Goal: Information Seeking & Learning: Learn about a topic

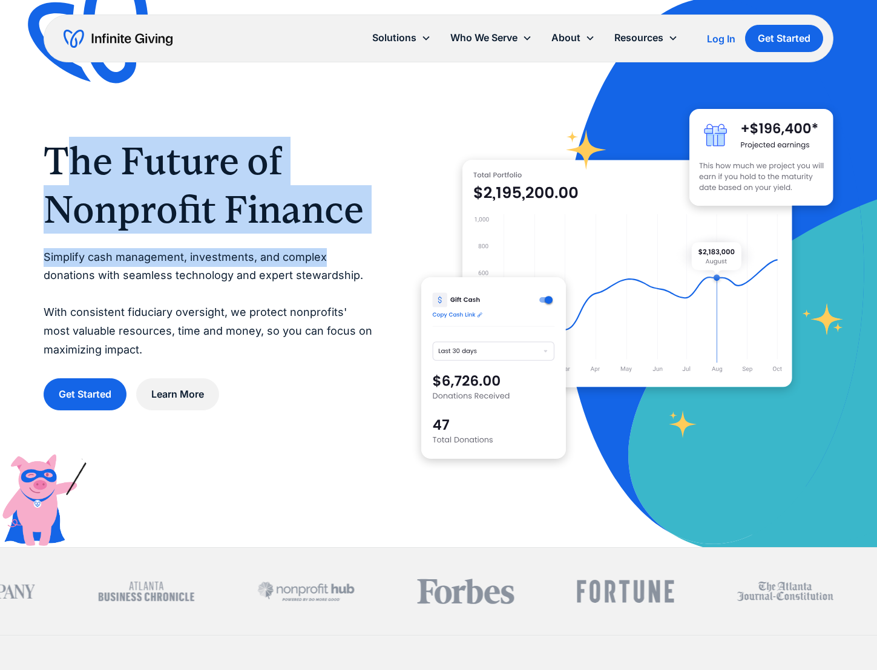
drag, startPoint x: 63, startPoint y: 156, endPoint x: 358, endPoint y: 234, distance: 305.0
click at [358, 234] on div "The Future of Nonprofit Finance Simplify cash management, investments, and comp…" at bounding box center [208, 274] width 329 height 274
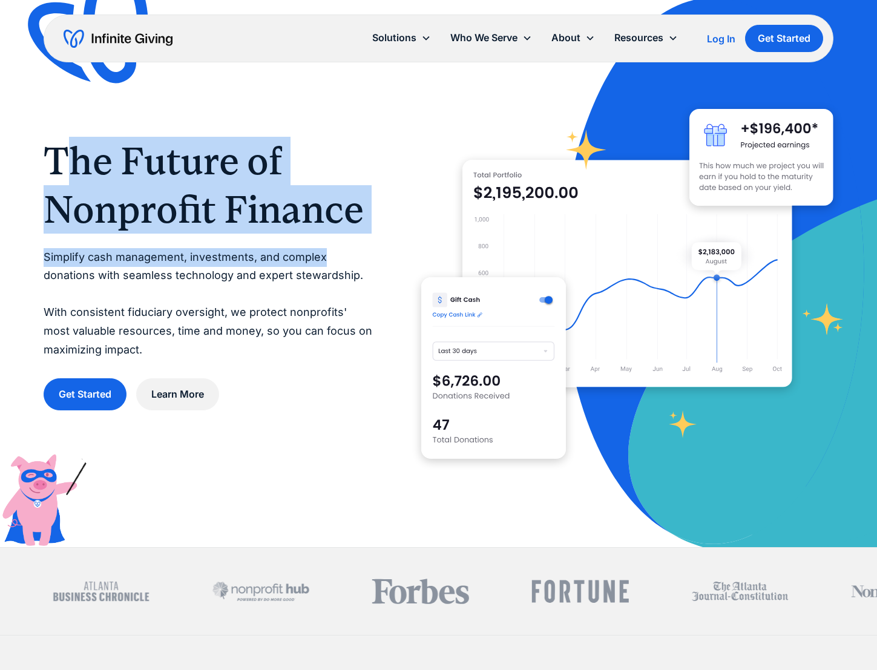
drag, startPoint x: 377, startPoint y: 236, endPoint x: 60, endPoint y: 151, distance: 327.9
click at [60, 151] on div "The Future of Nonprofit Finance Simplify cash management, investments, and comp…" at bounding box center [438, 274] width 789 height 412
click at [66, 150] on h1 "The Future of Nonprofit Finance" at bounding box center [208, 185] width 329 height 97
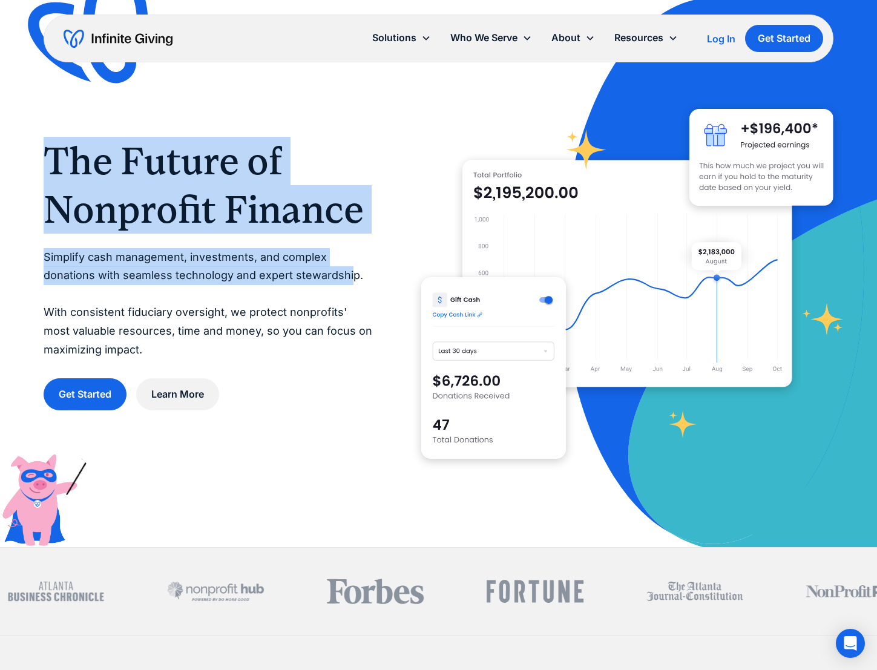
drag, startPoint x: 53, startPoint y: 151, endPoint x: 348, endPoint y: 275, distance: 320.7
click at [348, 275] on div "The Future of Nonprofit Finance Simplify cash management, investments, and comp…" at bounding box center [208, 274] width 329 height 274
click at [348, 275] on p "Simplify cash management, investments, and complex donations with seamless tech…" at bounding box center [208, 303] width 329 height 111
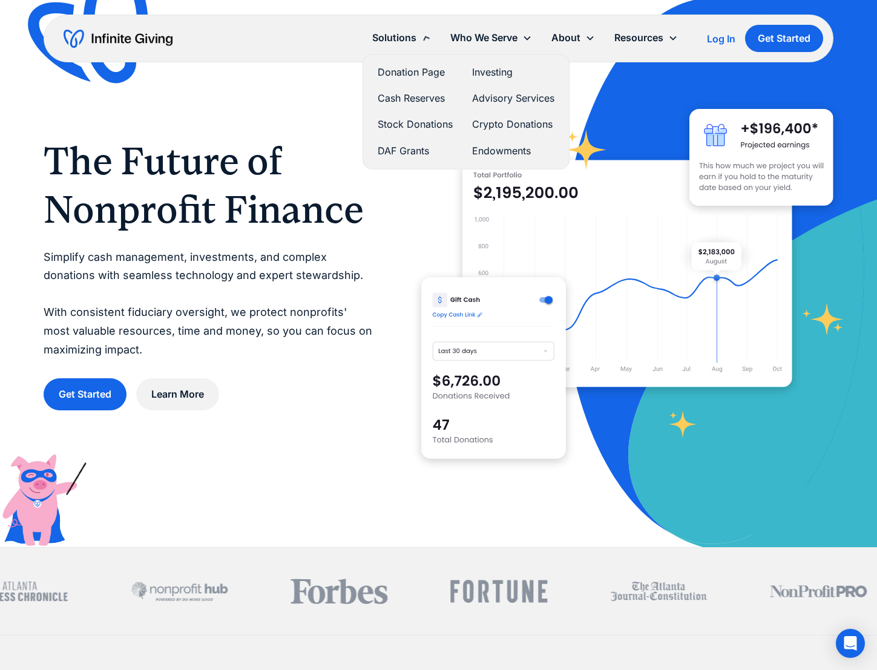
click at [407, 39] on div "Solutions" at bounding box center [394, 38] width 44 height 16
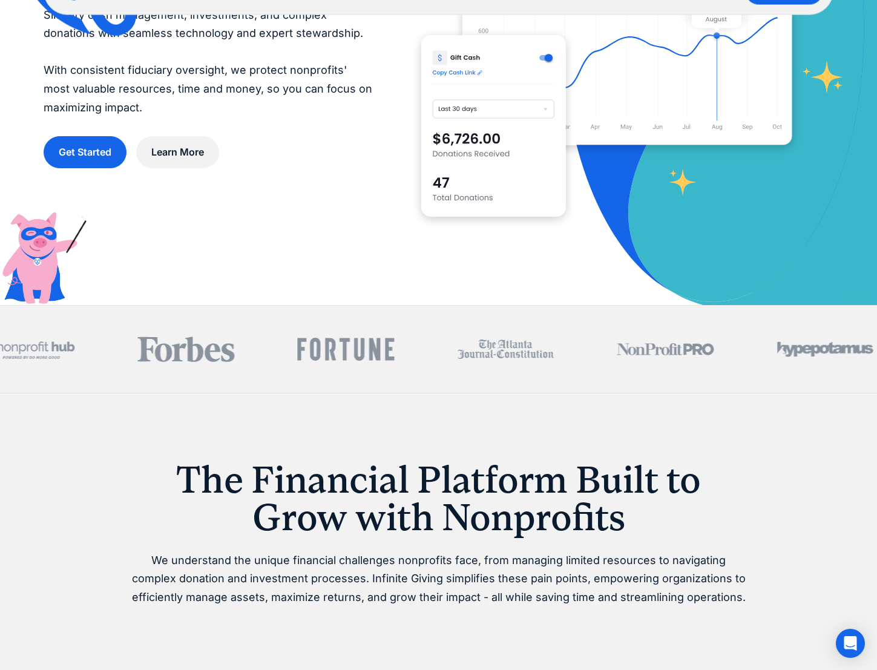
click at [301, 149] on div "Get Started Learn More" at bounding box center [208, 152] width 329 height 32
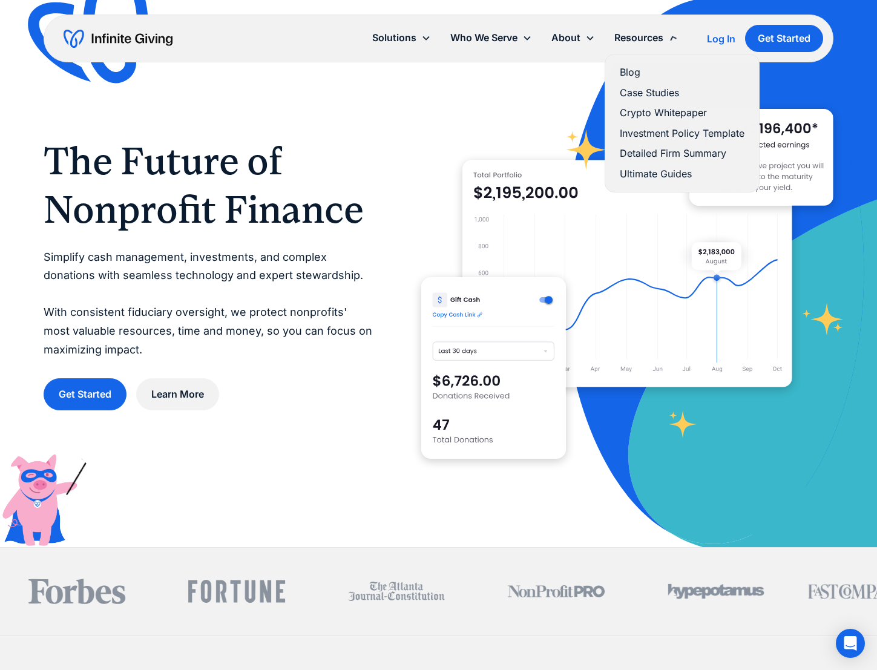
click at [640, 36] on div "Resources" at bounding box center [638, 38] width 49 height 16
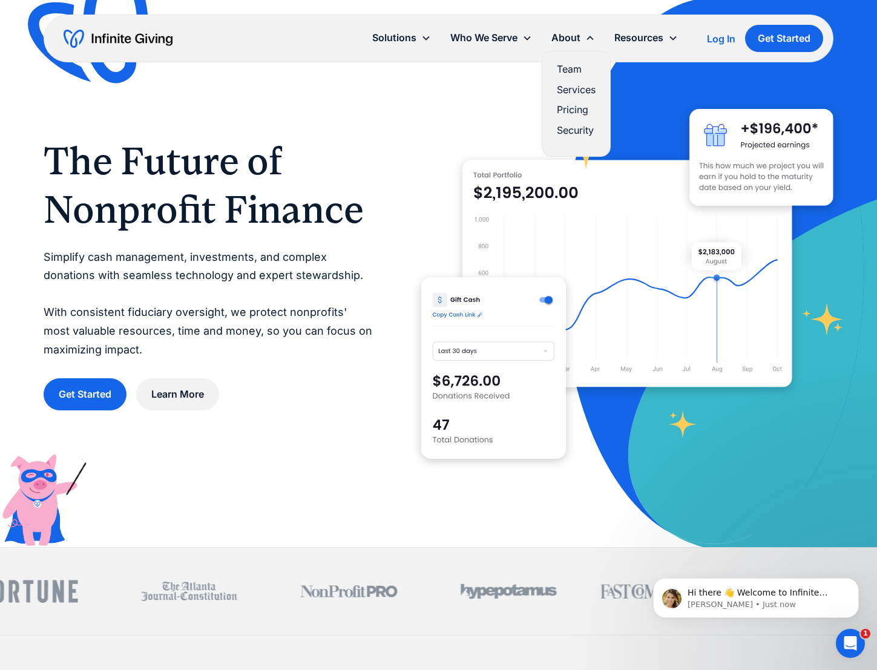
click at [577, 67] on link "Team" at bounding box center [576, 69] width 39 height 16
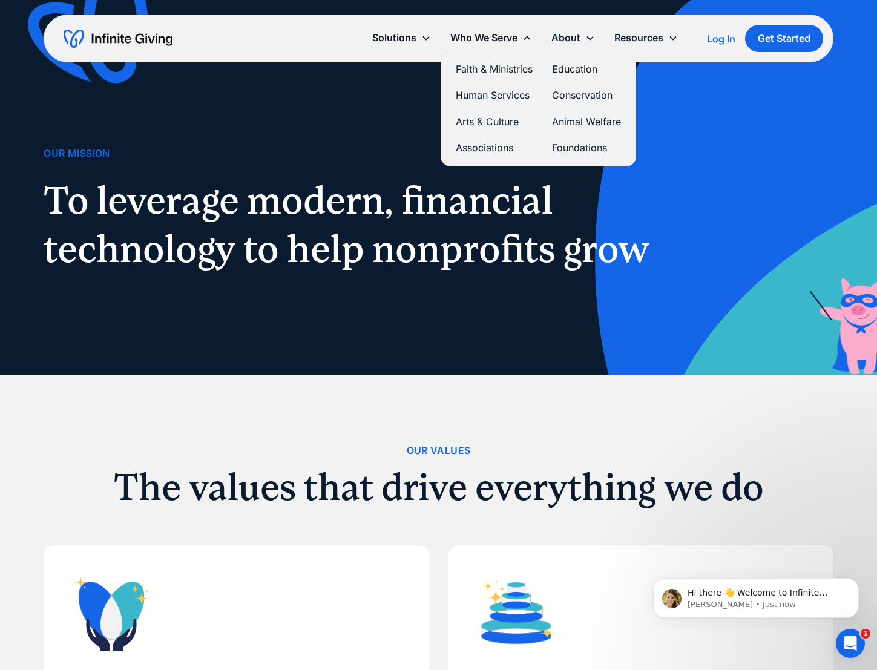
click at [565, 123] on link "Animal Welfare" at bounding box center [586, 122] width 69 height 16
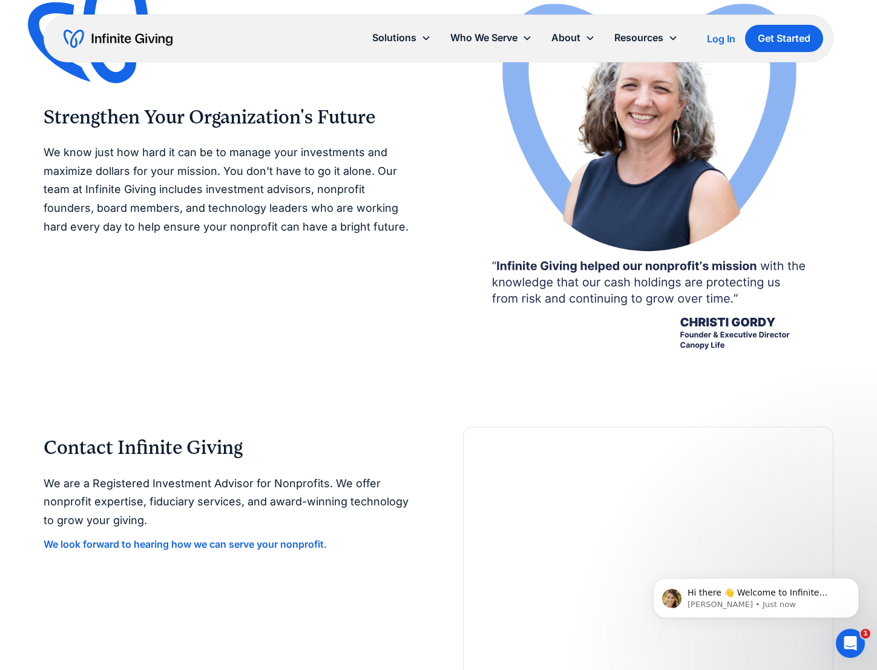
scroll to position [2301, 0]
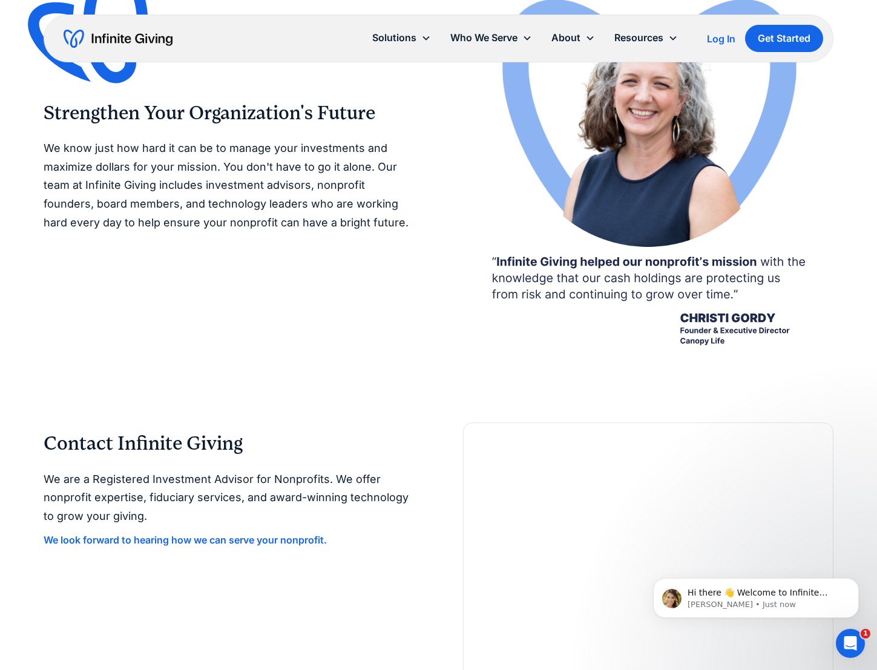
drag, startPoint x: 777, startPoint y: 373, endPoint x: 786, endPoint y: 361, distance: 15.1
click at [786, 361] on div "Strengthen Your Organization's Future We know just how hard it can be to manage…" at bounding box center [438, 169] width 789 height 506
click at [786, 360] on div "Strengthen Your Organization's Future We know just how hard it can be to manage…" at bounding box center [438, 169] width 789 height 506
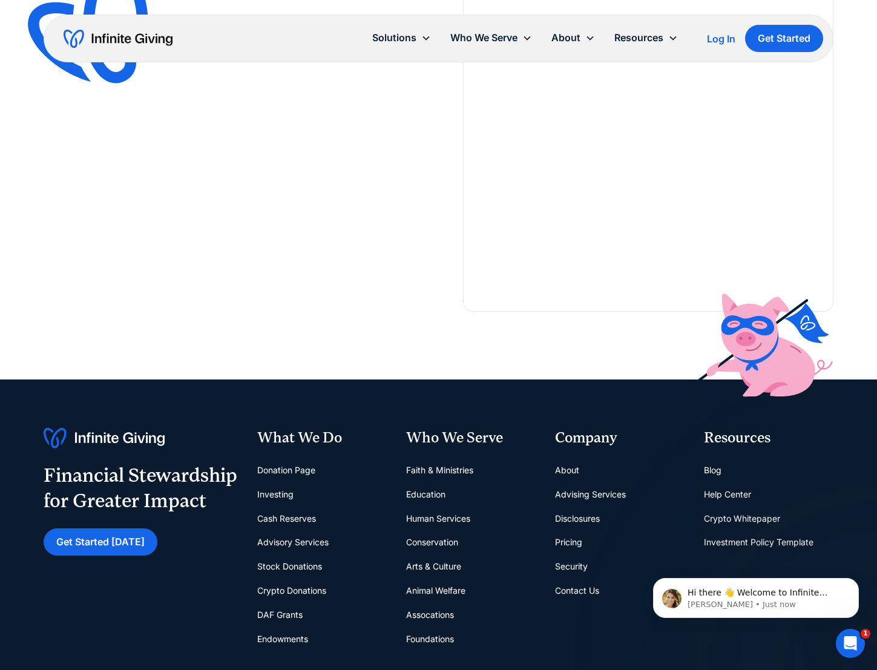
scroll to position [2966, 0]
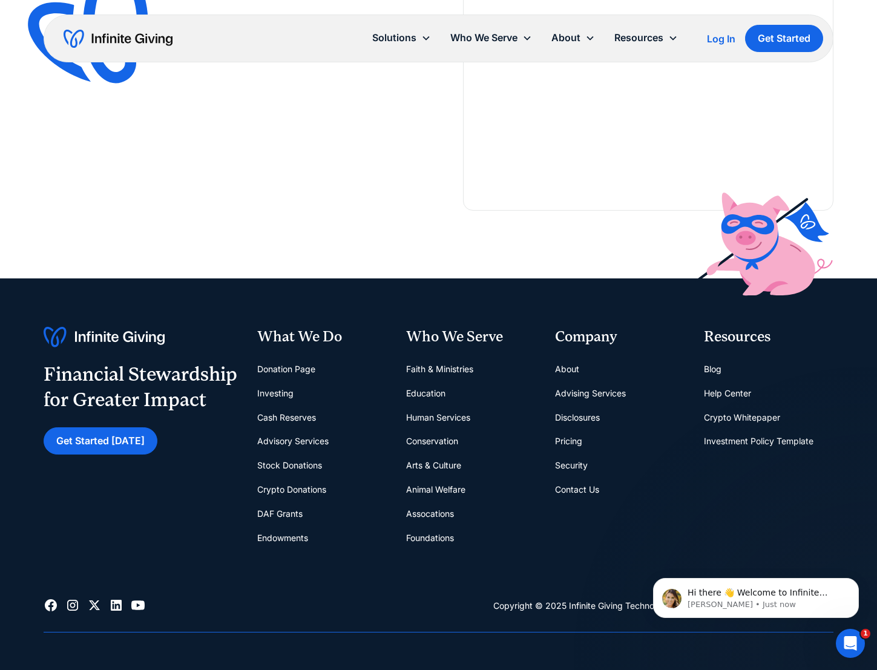
click at [305, 443] on link "Advisory Services" at bounding box center [292, 441] width 71 height 24
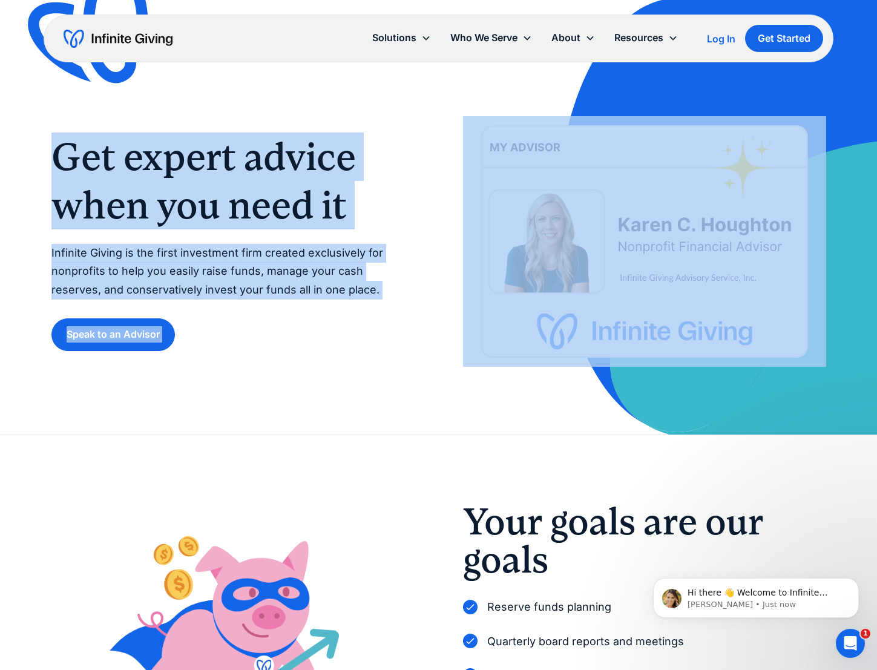
drag, startPoint x: 449, startPoint y: 176, endPoint x: 762, endPoint y: 357, distance: 361.9
click at [731, 334] on div "Get expert advice when you need it Infinite Giving is the first investment firm…" at bounding box center [438, 241] width 775 height 251
click at [802, 383] on img at bounding box center [716, 217] width 321 height 435
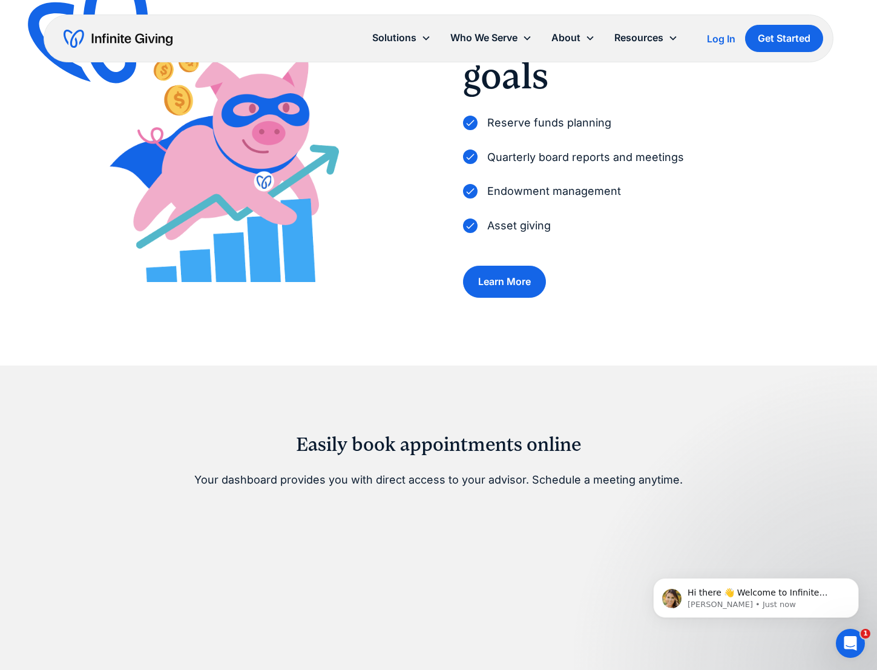
click at [780, 364] on div "Your goals are our goals Reserve funds planning Quarterly board reports and mee…" at bounding box center [438, 158] width 789 height 414
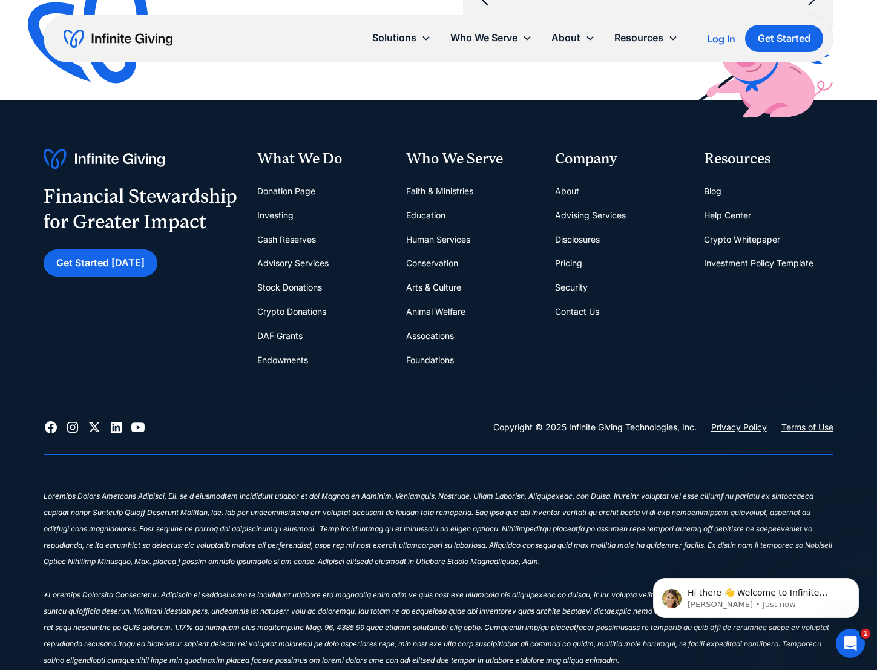
scroll to position [2072, 0]
click at [290, 358] on link "Endowments" at bounding box center [282, 359] width 51 height 24
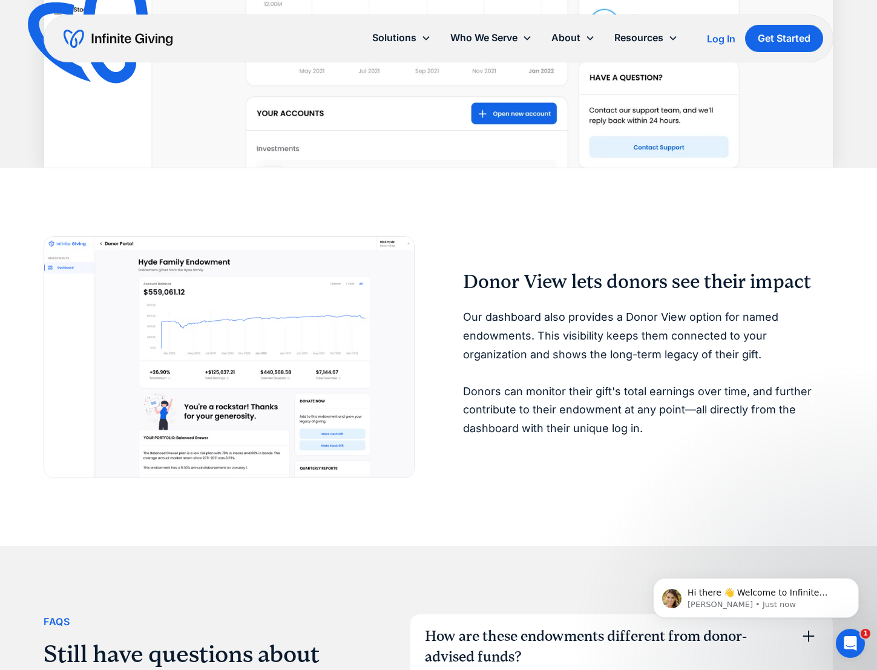
scroll to position [3088, 0]
